Goal: Task Accomplishment & Management: Manage account settings

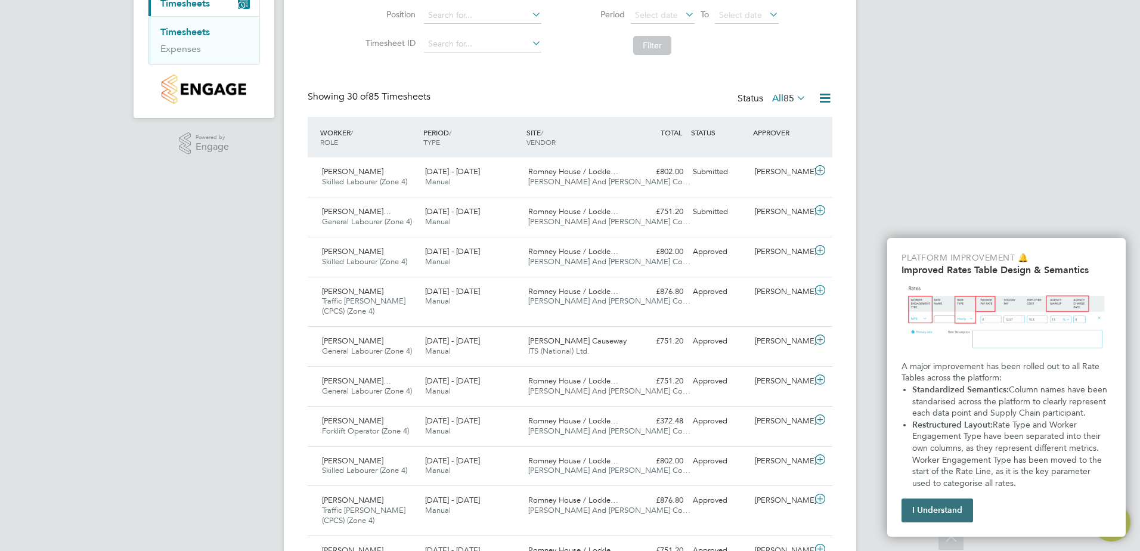
click at [944, 508] on button "I Understand" at bounding box center [937, 510] width 72 height 24
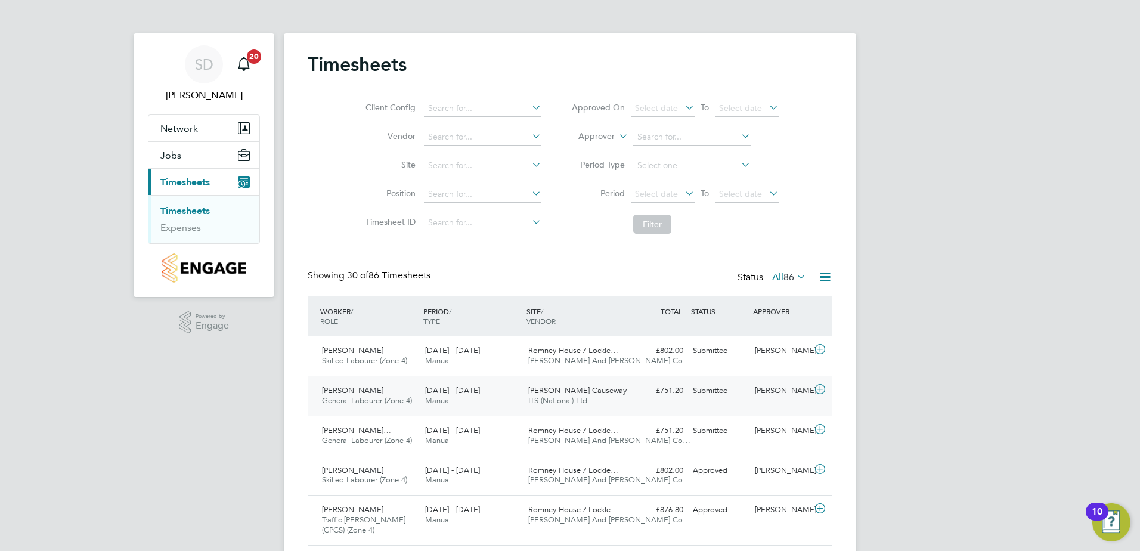
click at [350, 388] on span "[PERSON_NAME]" at bounding box center [352, 390] width 61 height 10
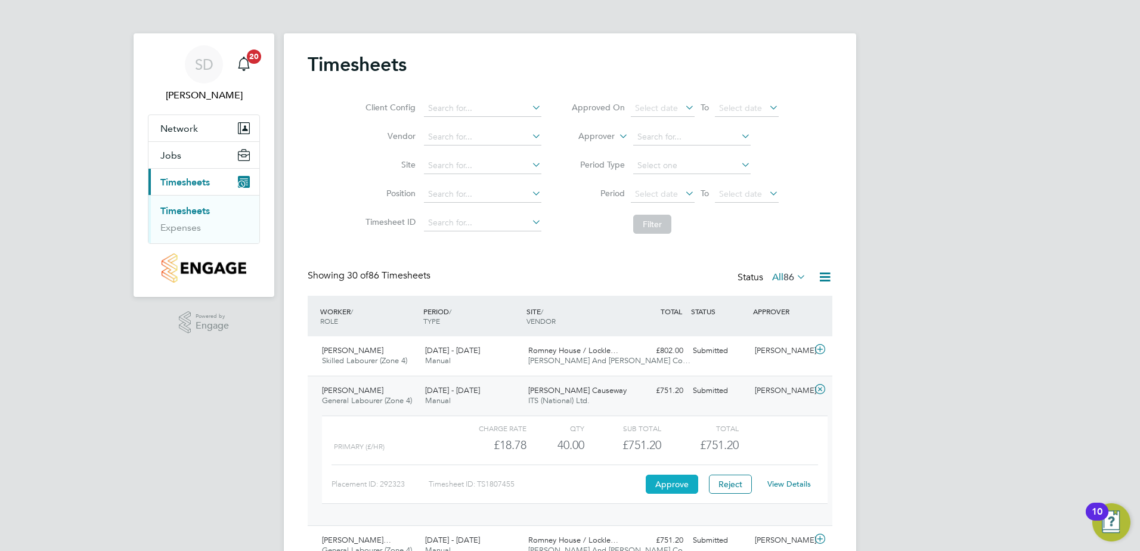
click at [661, 488] on button "Approve" at bounding box center [672, 484] width 52 height 19
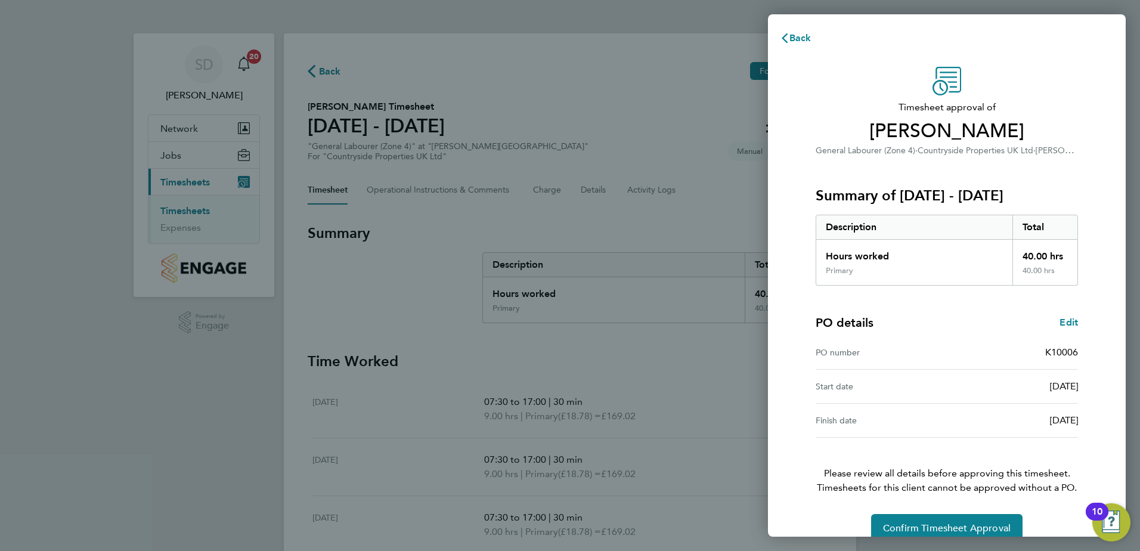
scroll to position [20, 0]
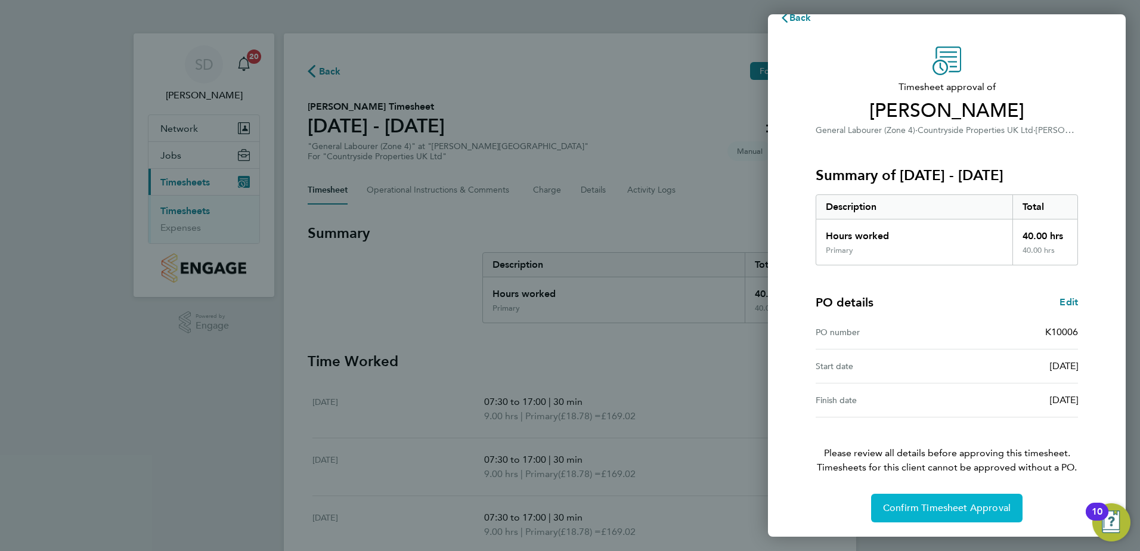
click at [941, 513] on span "Confirm Timesheet Approval" at bounding box center [947, 508] width 128 height 12
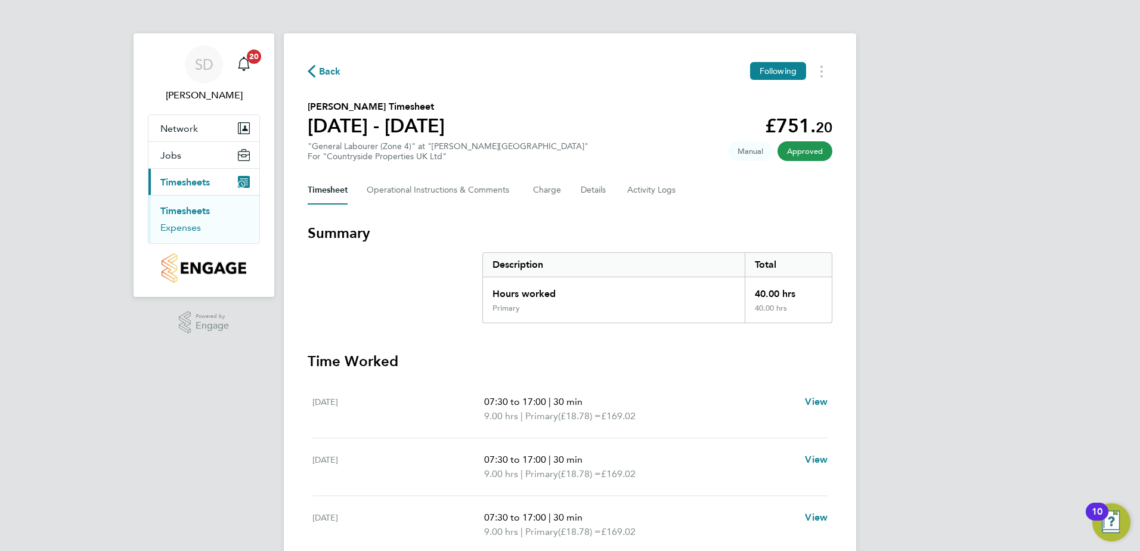
click at [182, 223] on link "Expenses" at bounding box center [180, 227] width 41 height 11
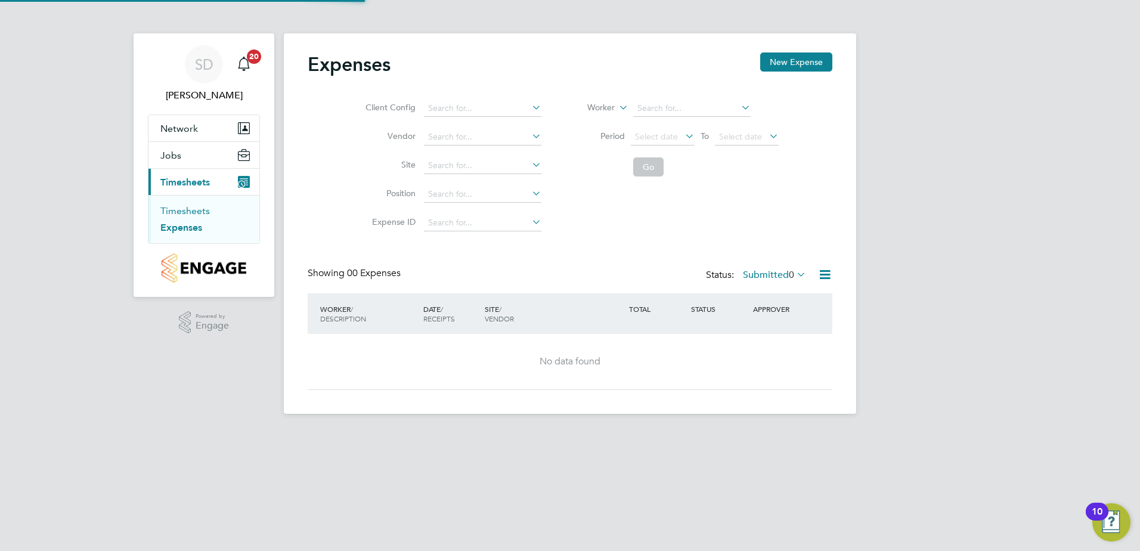
click at [188, 212] on link "Timesheets" at bounding box center [184, 210] width 49 height 11
